Goal: Task Accomplishment & Management: Manage account settings

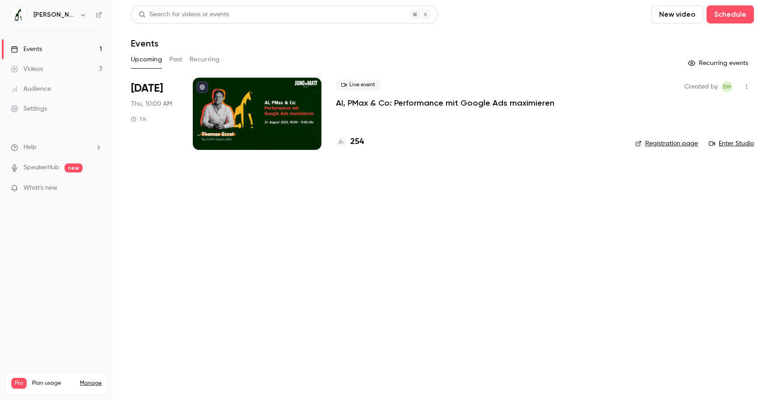
click at [469, 103] on p "AI, PMax & Co: Performance mit Google Ads maximieren" at bounding box center [445, 103] width 219 height 11
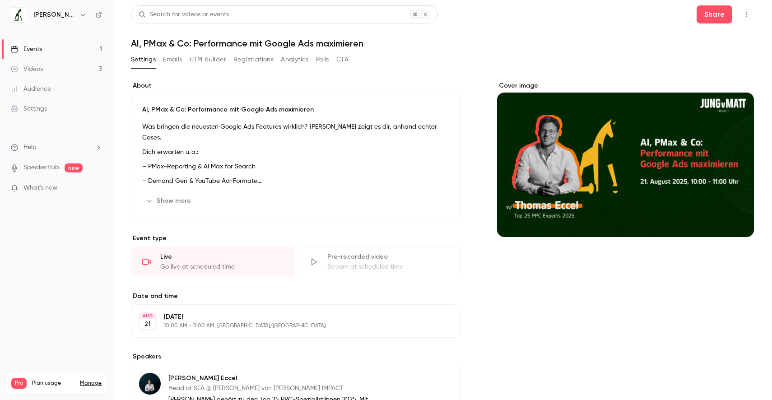
click at [258, 51] on div "Search for videos or events Share AI, PMax & Co: Performance mit Google Ads max…" at bounding box center [442, 310] width 623 height 611
click at [256, 56] on button "Registrations" at bounding box center [253, 59] width 40 height 14
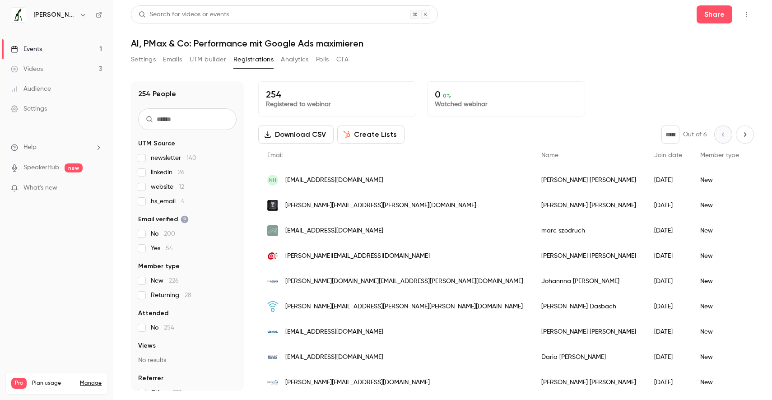
click at [191, 116] on input "text" at bounding box center [187, 119] width 98 height 22
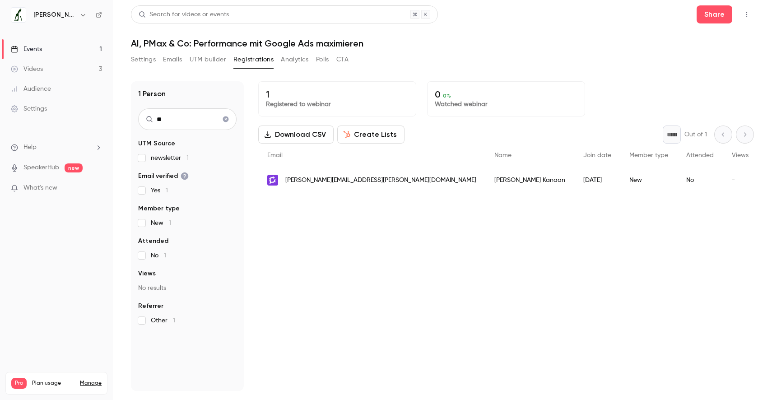
type input "*"
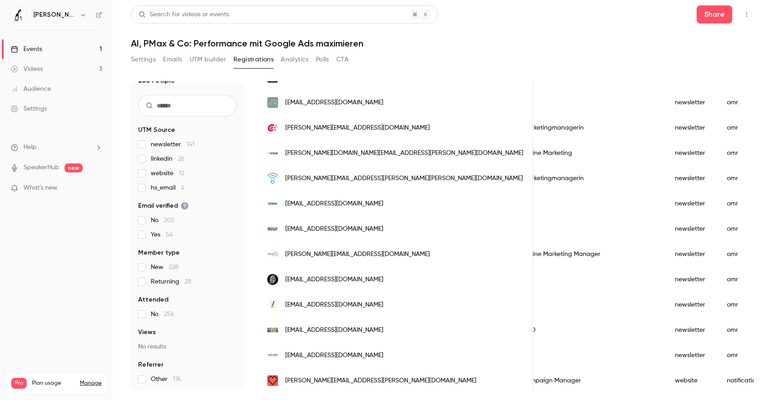
scroll to position [204, 0]
